Goal: Information Seeking & Learning: Compare options

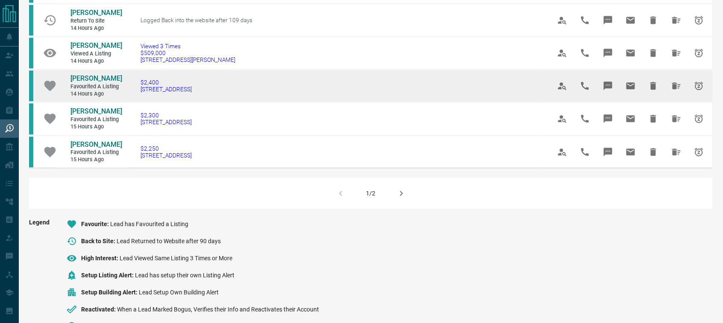
scroll to position [560, 0]
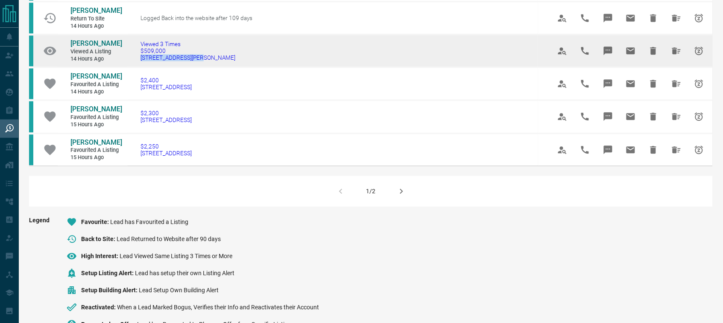
drag, startPoint x: 212, startPoint y: 77, endPoint x: 142, endPoint y: 77, distance: 69.6
click at [142, 67] on td "Viewed 3 Times $509,000 [STREET_ADDRESS][PERSON_NAME]" at bounding box center [333, 51] width 410 height 33
copy span "[STREET_ADDRESS][PERSON_NAME]"
click at [105, 47] on span "[PERSON_NAME]" at bounding box center [96, 43] width 52 height 8
click at [671, 59] on button "Hide All from Jay Rahman" at bounding box center [676, 51] width 20 height 20
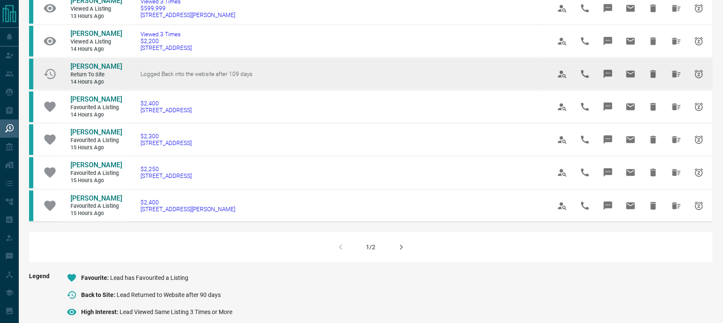
scroll to position [507, 0]
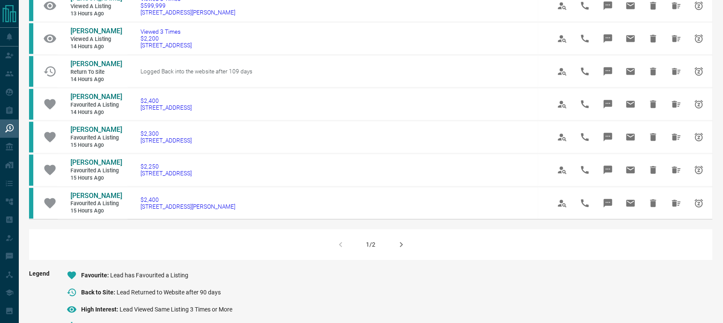
click at [402, 247] on icon "button" at bounding box center [400, 244] width 3 height 5
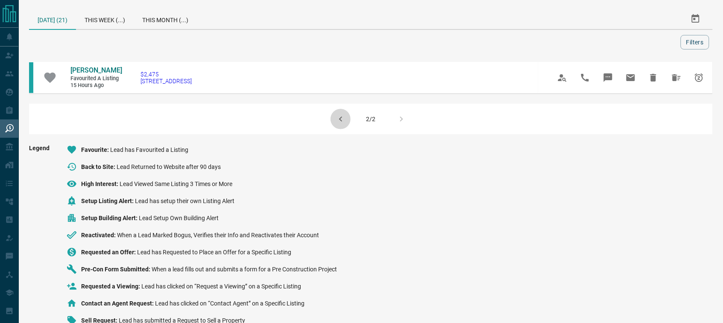
click at [338, 120] on icon "button" at bounding box center [340, 119] width 10 height 10
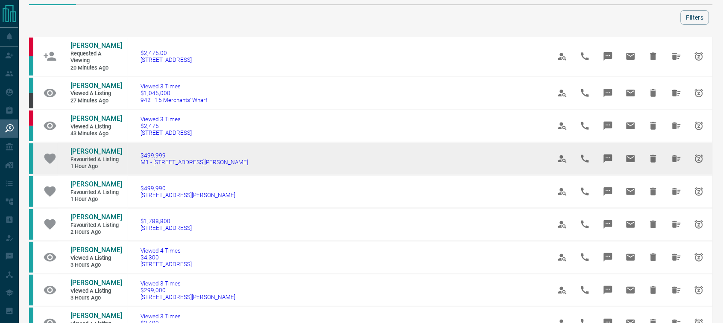
scroll to position [53, 0]
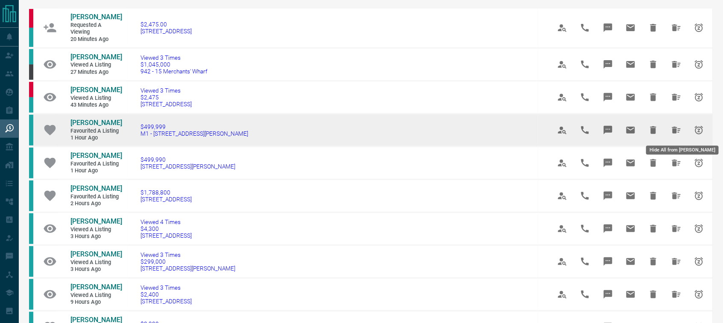
click at [676, 131] on icon "Hide All from Karan Mishra" at bounding box center [676, 130] width 9 height 7
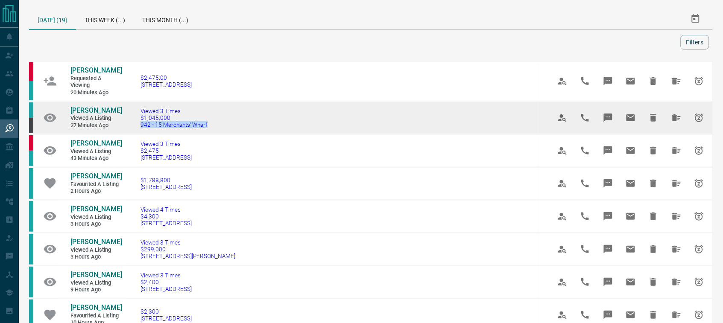
drag, startPoint x: 219, startPoint y: 126, endPoint x: 143, endPoint y: 126, distance: 76.0
click at [143, 126] on td "Viewed 3 Times $1,045,000 942 - 15 Merchants' Wharf" at bounding box center [333, 117] width 410 height 33
copy span "942 - 15 Merchants' Wharf"
click at [107, 110] on span "[PERSON_NAME]" at bounding box center [96, 110] width 52 height 8
click at [676, 118] on icon "Hide All from Susan Mekawy" at bounding box center [676, 117] width 9 height 7
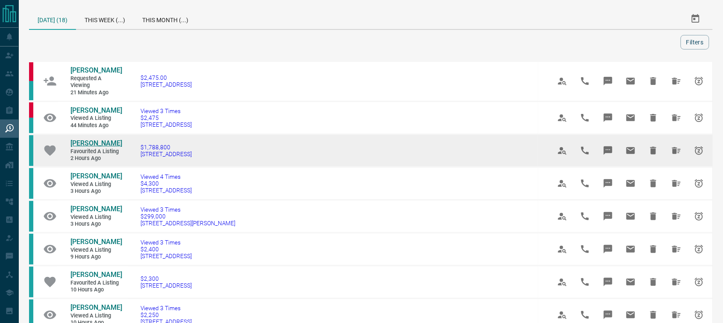
click at [90, 144] on span "[PERSON_NAME]" at bounding box center [96, 143] width 52 height 8
click at [676, 148] on icon "Hide All from Biniam H" at bounding box center [676, 150] width 9 height 7
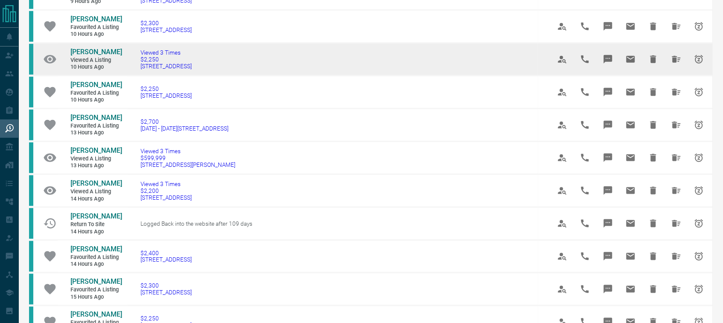
scroll to position [240, 0]
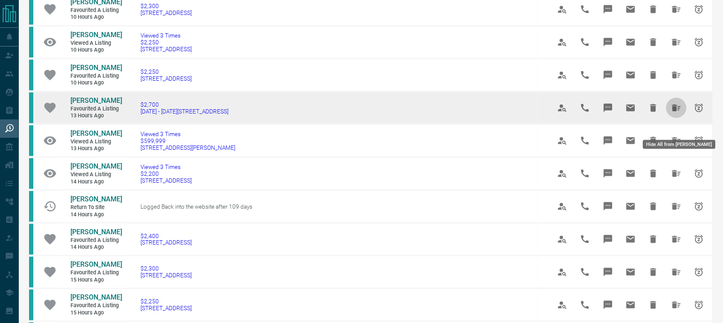
click at [680, 113] on icon "Hide All from Laura Rishworth" at bounding box center [676, 108] width 10 height 10
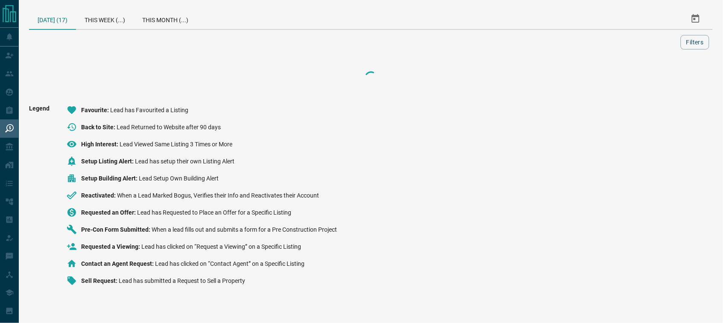
scroll to position [0, 0]
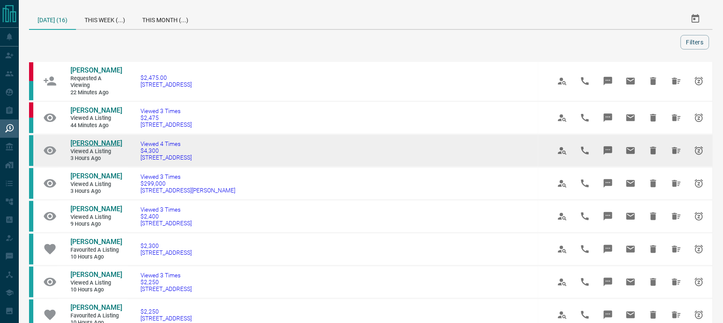
click at [73, 142] on span "[PERSON_NAME]" at bounding box center [96, 143] width 52 height 8
click at [669, 152] on button "Hide All from Riya Maheshwari" at bounding box center [676, 150] width 20 height 20
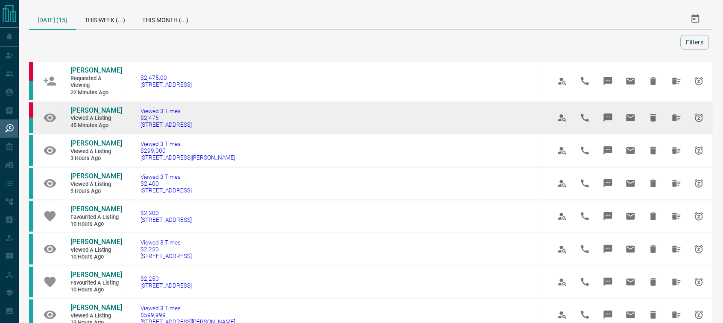
drag, startPoint x: 227, startPoint y: 125, endPoint x: 143, endPoint y: 129, distance: 84.6
click at [143, 129] on td "Viewed 3 Times $2,475 [STREET_ADDRESS]" at bounding box center [333, 117] width 410 height 33
copy span "[STREET_ADDRESS]"
click at [93, 108] on span "[PERSON_NAME]" at bounding box center [96, 110] width 52 height 8
copy span "[STREET_ADDRESS]"
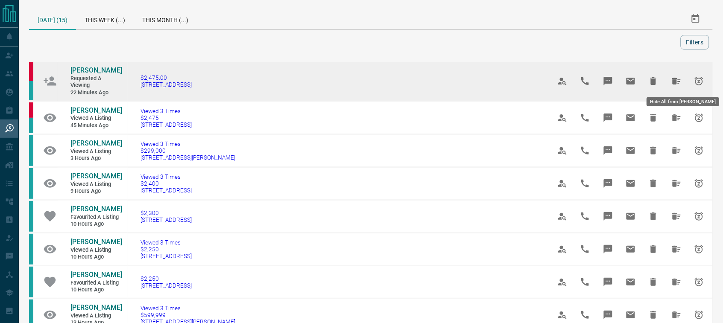
click at [675, 81] on icon "Hide All from Bryan Cando" at bounding box center [676, 81] width 9 height 7
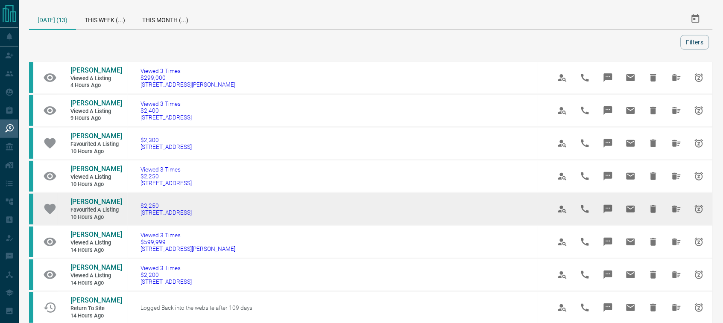
drag, startPoint x: 216, startPoint y: 225, endPoint x: 143, endPoint y: 225, distance: 72.5
click at [143, 225] on td "$2,250 [STREET_ADDRESS]" at bounding box center [333, 209] width 410 height 33
copy span "[STREET_ADDRESS]"
click at [88, 206] on span "[PERSON_NAME]" at bounding box center [96, 202] width 52 height 8
click at [673, 213] on icon "Hide All from Alex Yoo" at bounding box center [676, 209] width 10 height 10
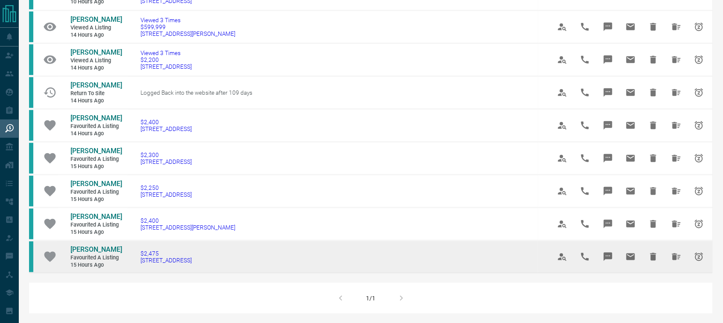
scroll to position [120, 0]
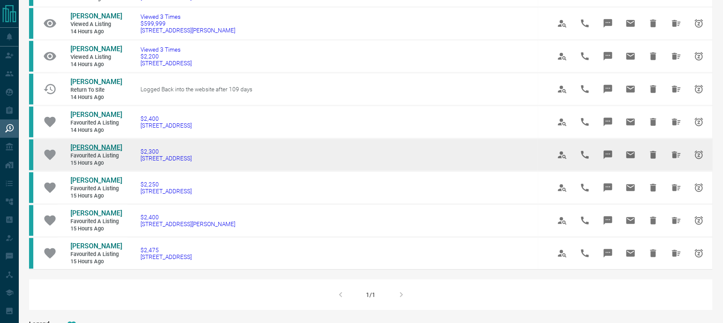
click at [72, 152] on span "[PERSON_NAME]" at bounding box center [96, 147] width 52 height 8
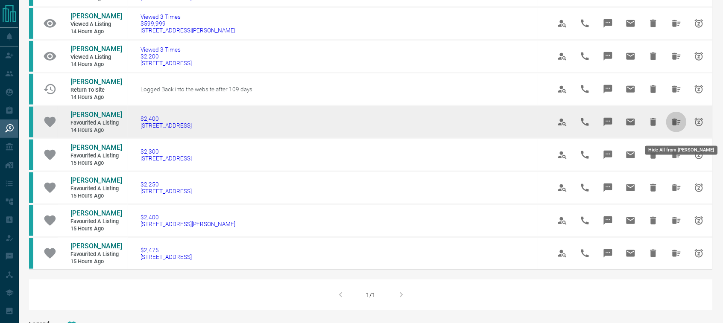
click at [676, 127] on icon "Hide All from Jamila Barrett" at bounding box center [676, 122] width 10 height 10
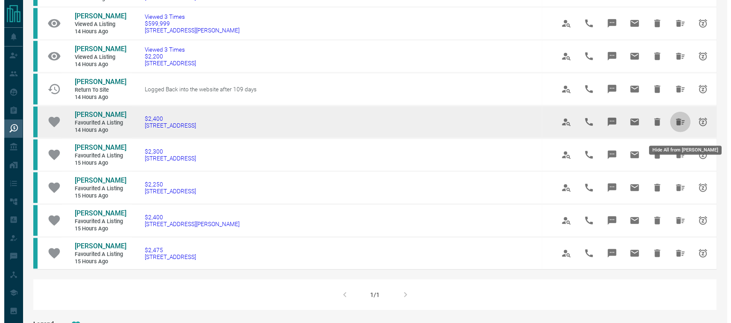
scroll to position [0, 0]
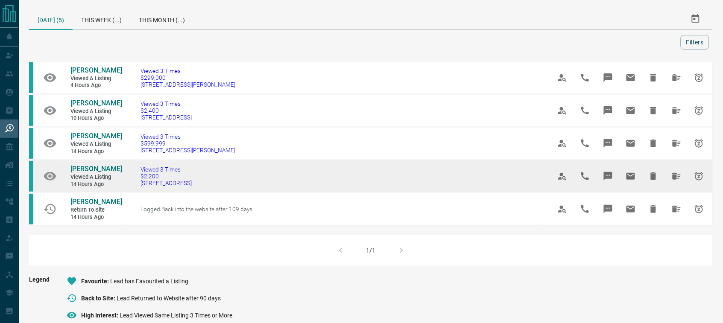
drag, startPoint x: 215, startPoint y: 193, endPoint x: 146, endPoint y: 195, distance: 68.3
click at [146, 193] on td "Viewed 3 Times $2,200 220 - 293 The Kingsway" at bounding box center [333, 176] width 410 height 33
copy span "[STREET_ADDRESS]"
click at [101, 173] on span "[PERSON_NAME]" at bounding box center [96, 169] width 52 height 8
click at [675, 180] on icon "Hide All from Arlene Pearson" at bounding box center [676, 176] width 9 height 7
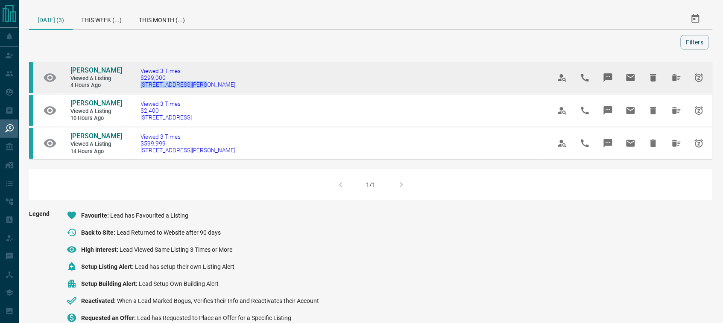
drag, startPoint x: 209, startPoint y: 82, endPoint x: 146, endPoint y: 85, distance: 63.7
click at [146, 85] on td "Viewed 3 Times $299,000 [STREET_ADDRESS][PERSON_NAME]" at bounding box center [333, 77] width 410 height 33
copy span "[STREET_ADDRESS][PERSON_NAME]"
click at [82, 63] on td "[PERSON_NAME] Viewed a Listing 4 hours ago" at bounding box center [90, 78] width 64 height 32
click at [80, 67] on span "[PERSON_NAME]" at bounding box center [96, 70] width 52 height 8
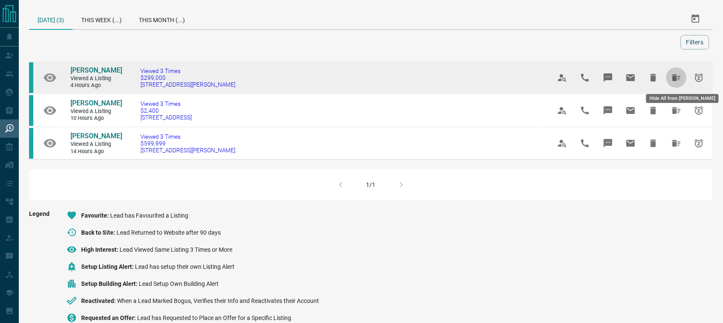
click at [677, 77] on icon "Hide All from Brett Hughes" at bounding box center [676, 77] width 9 height 7
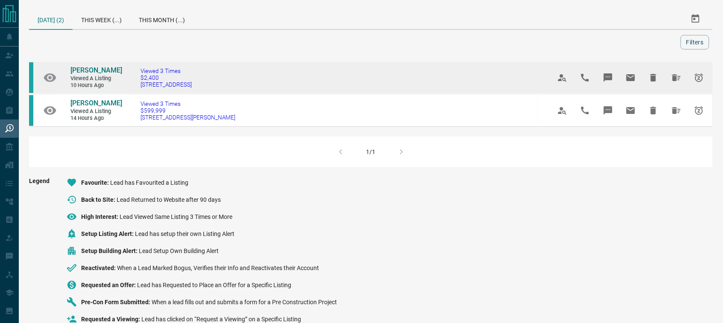
drag, startPoint x: 195, startPoint y: 95, endPoint x: 143, endPoint y: 93, distance: 52.5
click at [143, 93] on td "Viewed 3 Times $2,400 [STREET_ADDRESS]" at bounding box center [333, 77] width 410 height 33
copy span "[STREET_ADDRESS]"
click at [90, 73] on span "[PERSON_NAME]" at bounding box center [96, 70] width 52 height 8
click at [677, 80] on icon "Hide All from Christianah Adeyemi" at bounding box center [676, 77] width 9 height 7
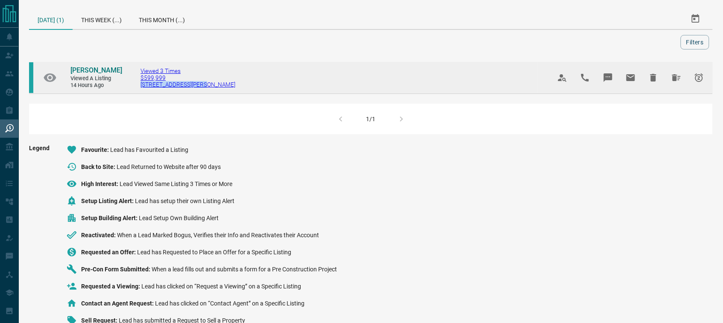
drag, startPoint x: 207, startPoint y: 86, endPoint x: 140, endPoint y: 84, distance: 67.5
click at [140, 84] on td "Viewed 3 Times $599,999 [STREET_ADDRESS][PERSON_NAME]" at bounding box center [333, 77] width 410 height 32
copy span "[STREET_ADDRESS][PERSON_NAME]"
click at [95, 73] on span "[PERSON_NAME]" at bounding box center [96, 70] width 52 height 8
click at [679, 75] on icon "Hide All from Julio Mejia" at bounding box center [676, 78] width 10 height 10
